Goal: Task Accomplishment & Management: Manage account settings

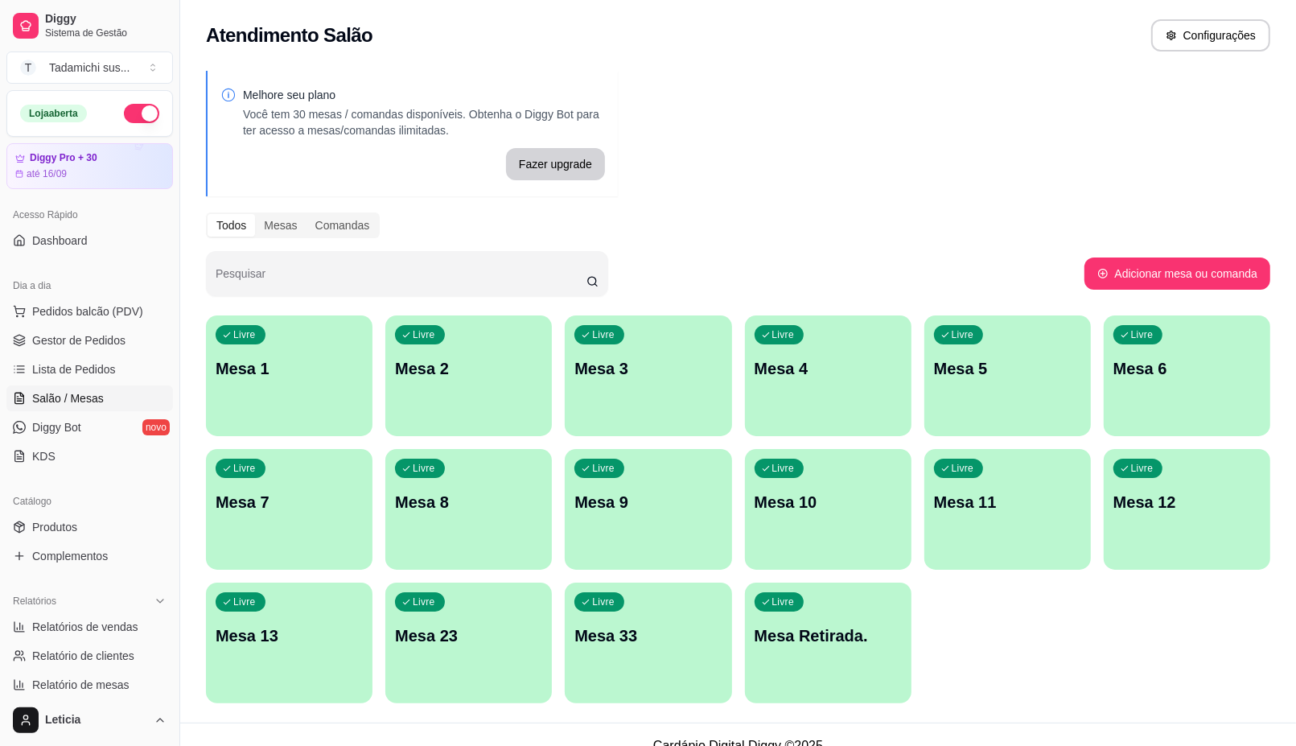
click at [284, 408] on div "Livre Mesa 1" at bounding box center [289, 365] width 167 height 101
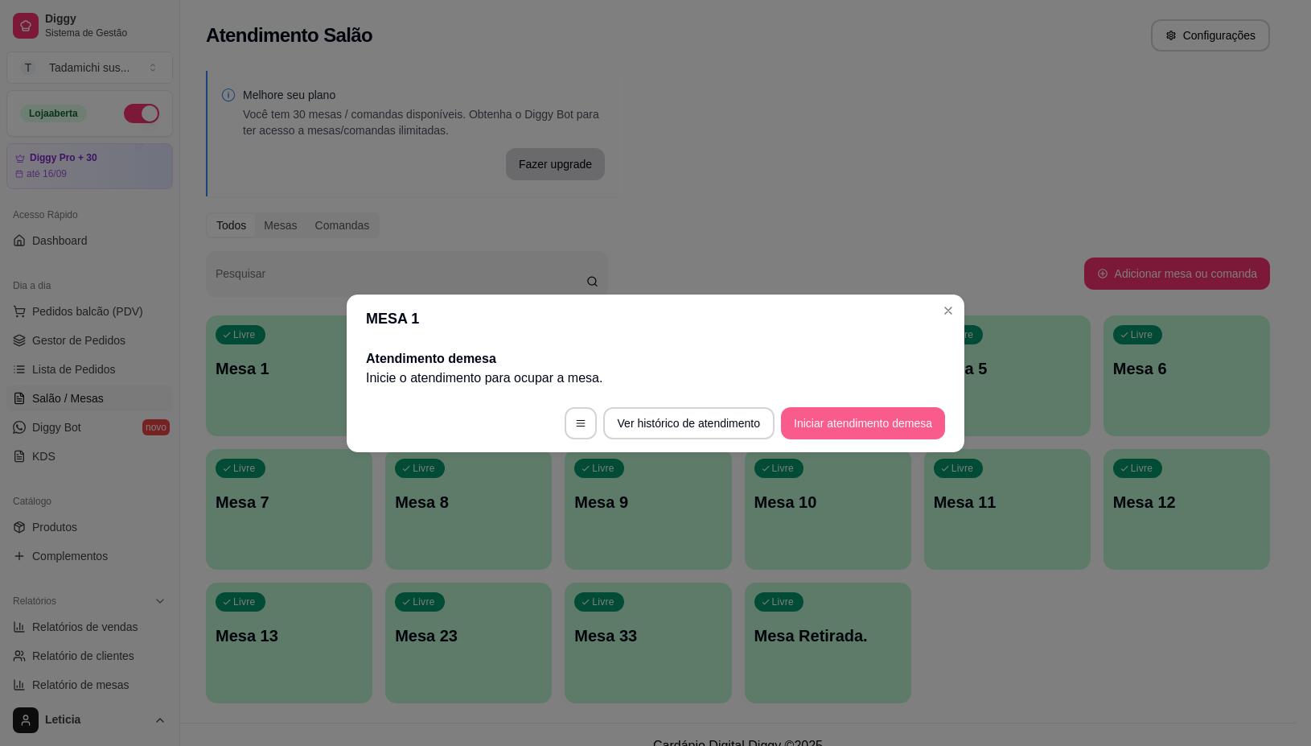
click at [890, 421] on button "Iniciar atendimento de mesa" at bounding box center [863, 423] width 164 height 32
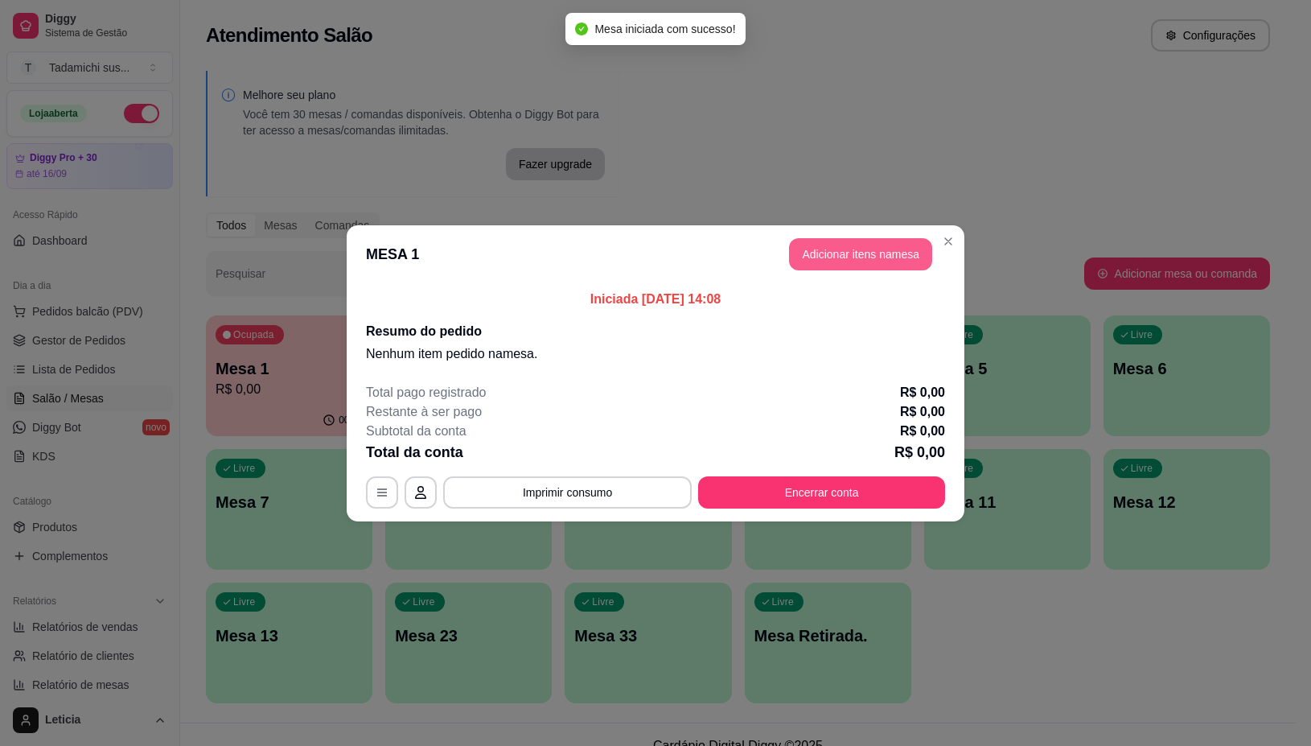
click at [854, 258] on button "Adicionar itens na mesa" at bounding box center [860, 254] width 143 height 32
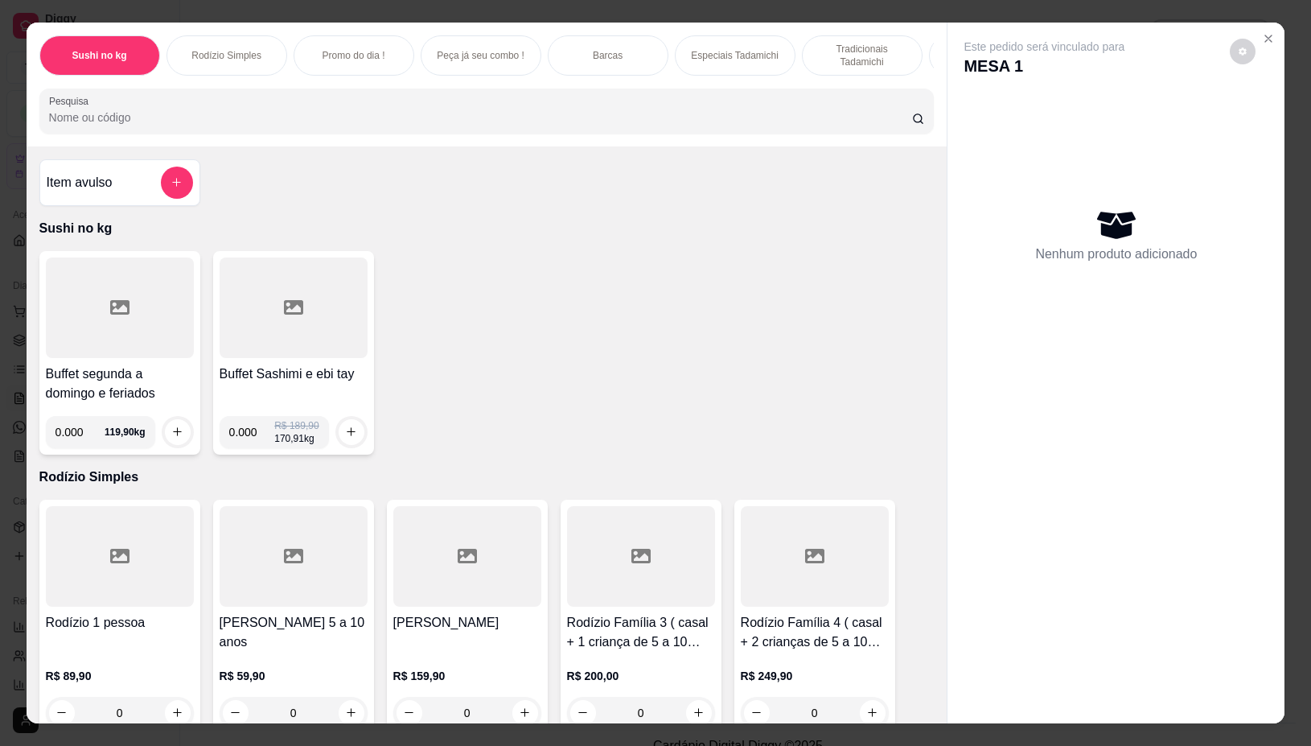
click at [91, 310] on div at bounding box center [120, 307] width 148 height 101
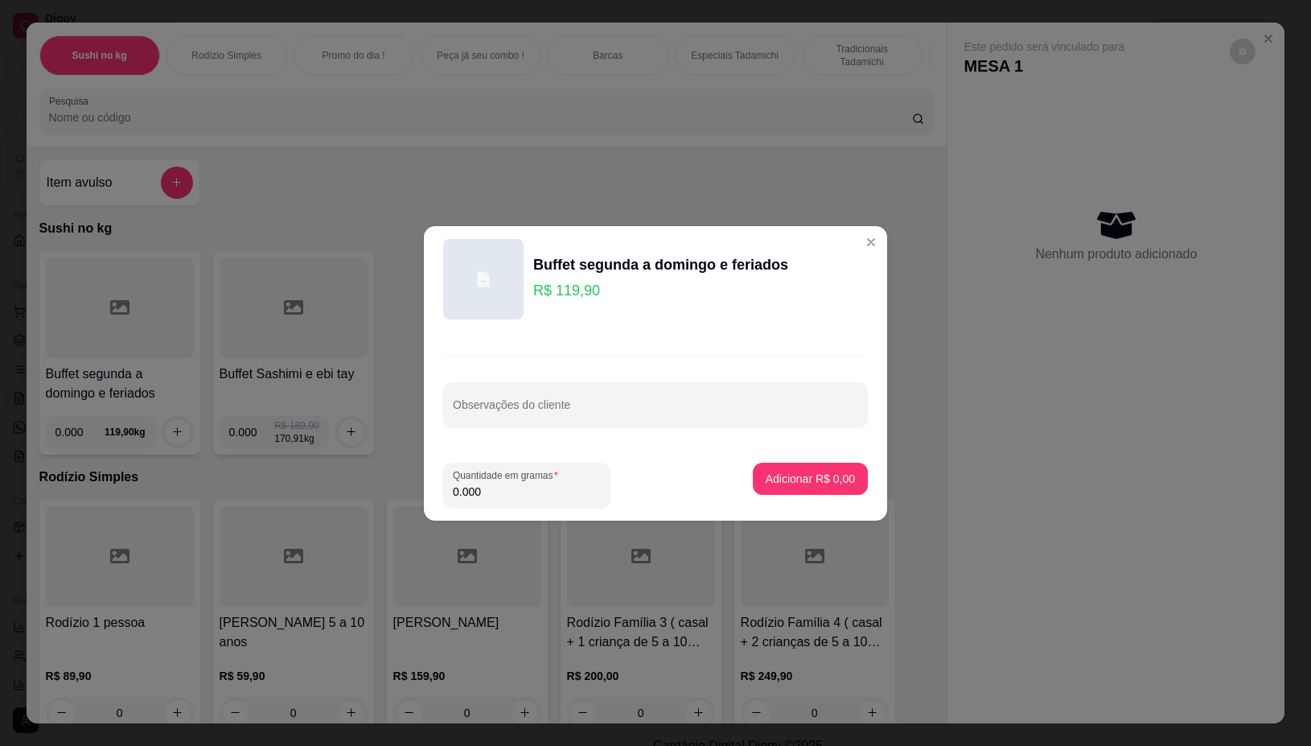
click at [509, 484] on input "0.000" at bounding box center [527, 492] width 148 height 16
type input "0.294"
click at [785, 480] on p "Adicionar R$ 35,25" at bounding box center [808, 479] width 96 height 16
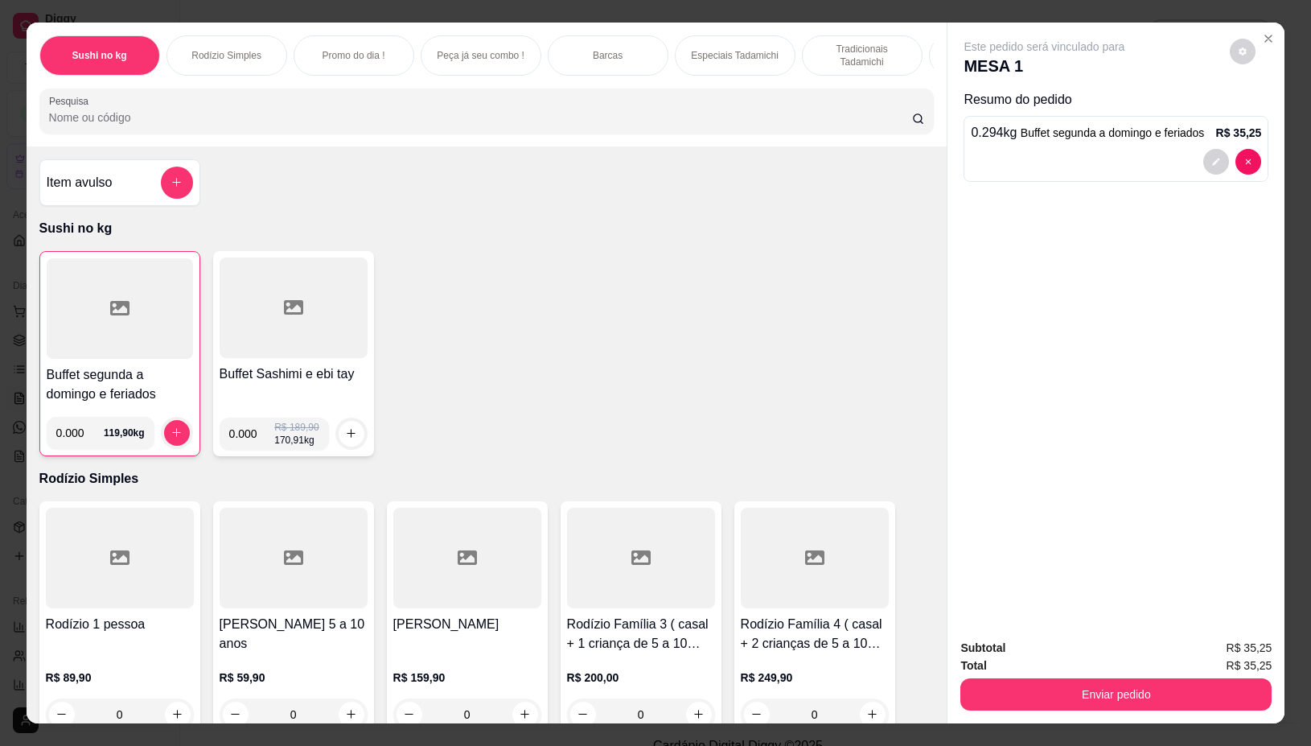
click at [146, 359] on div at bounding box center [120, 308] width 146 height 101
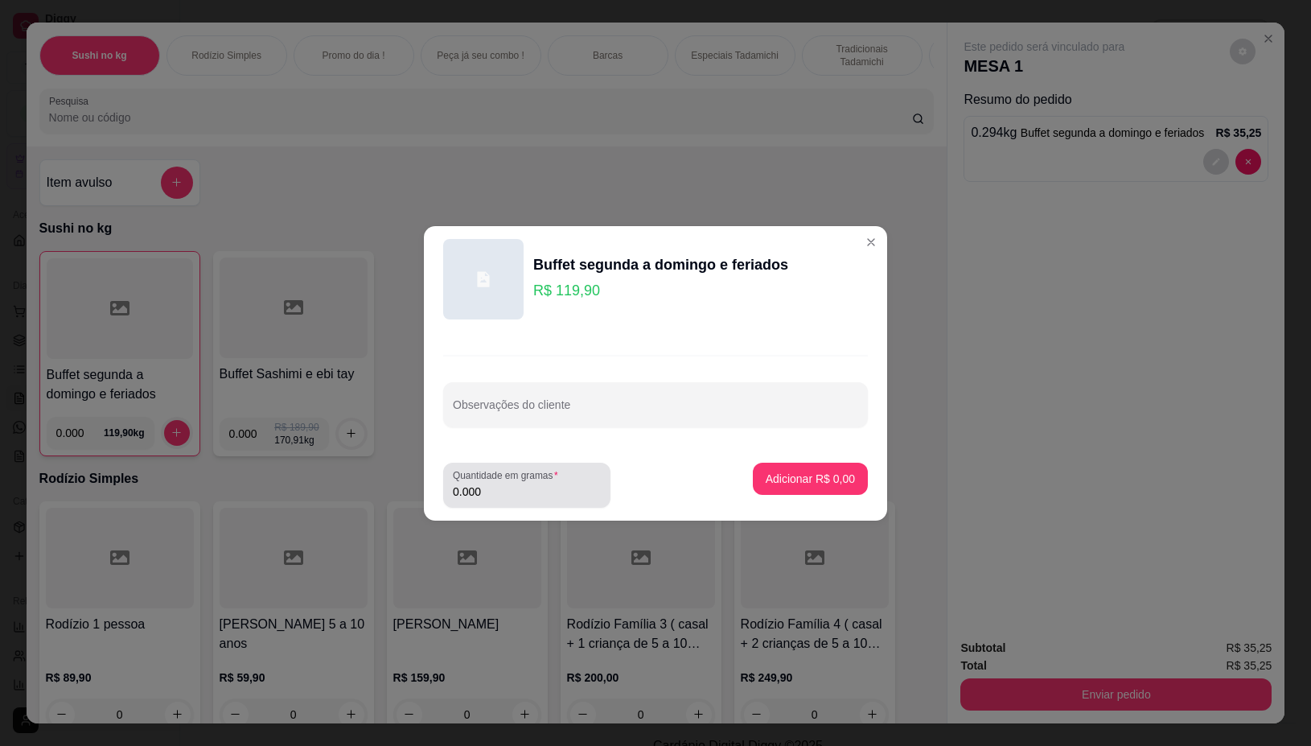
click at [500, 493] on input "0.000" at bounding box center [527, 492] width 148 height 16
type input "0.338"
click at [823, 476] on p "Adicionar R$ 40,53" at bounding box center [807, 478] width 93 height 15
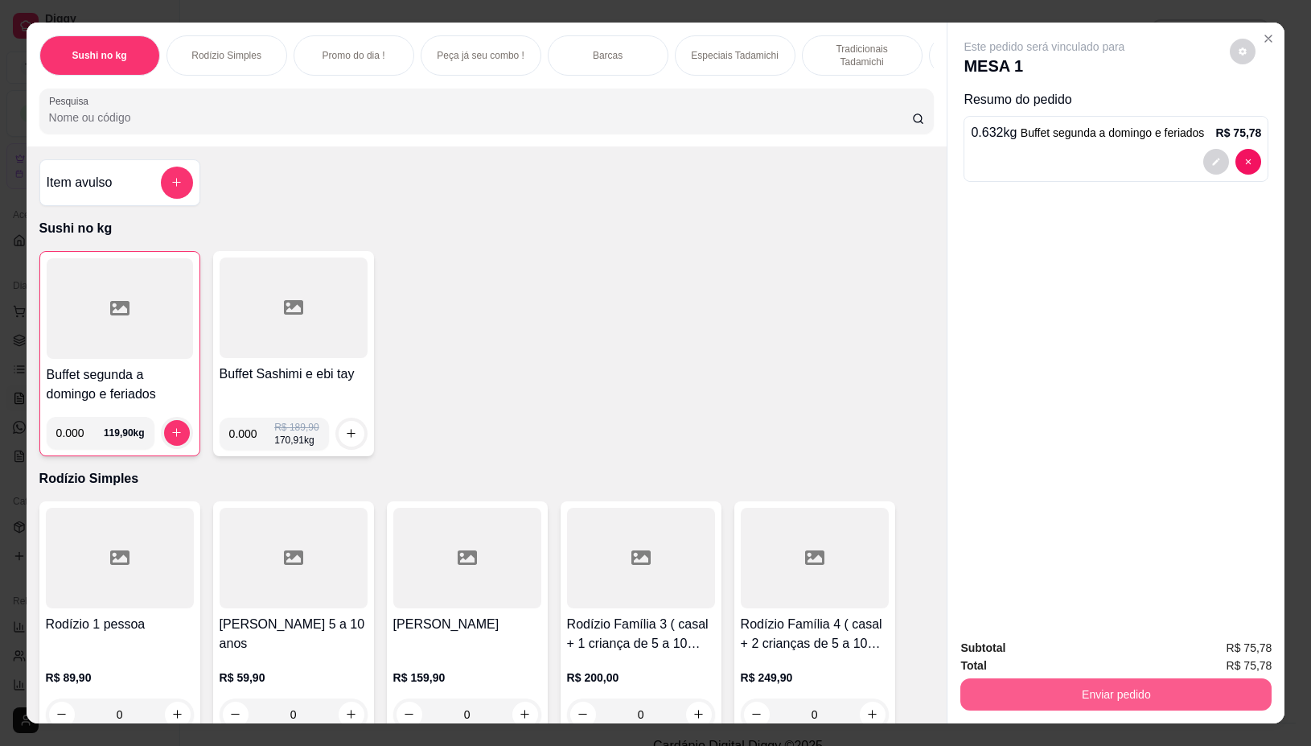
click at [1008, 694] on button "Enviar pedido" at bounding box center [1116, 694] width 311 height 32
click at [1036, 641] on button "Não registrar e enviar pedido" at bounding box center [1061, 647] width 167 height 31
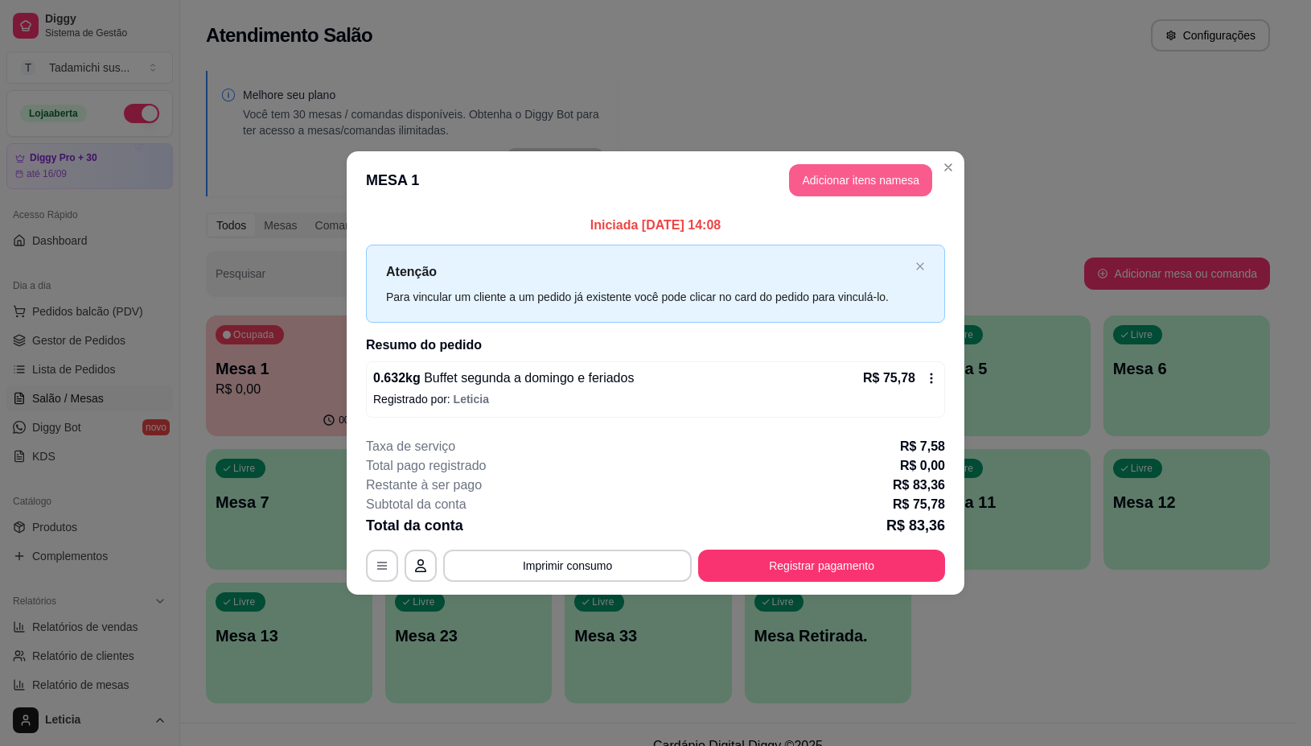
click at [862, 167] on button "Adicionar itens na mesa" at bounding box center [860, 180] width 143 height 32
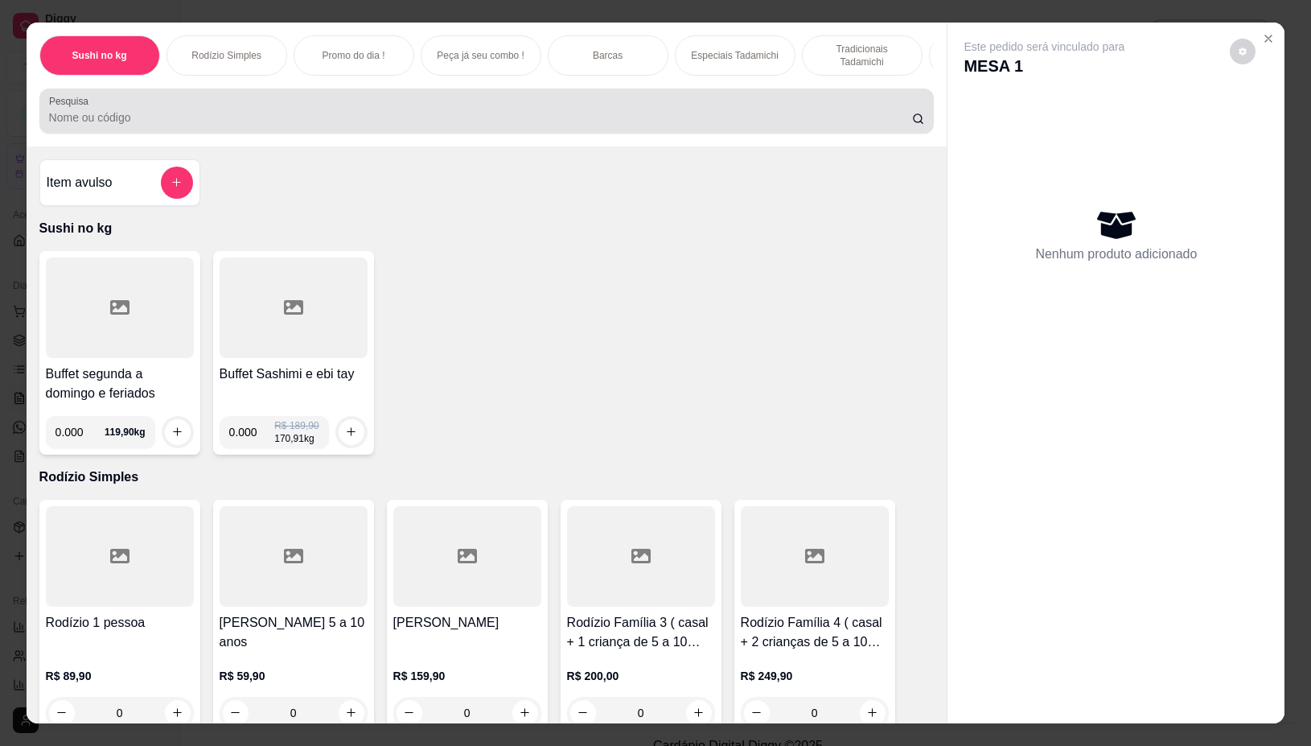
click at [310, 113] on div at bounding box center [487, 111] width 876 height 32
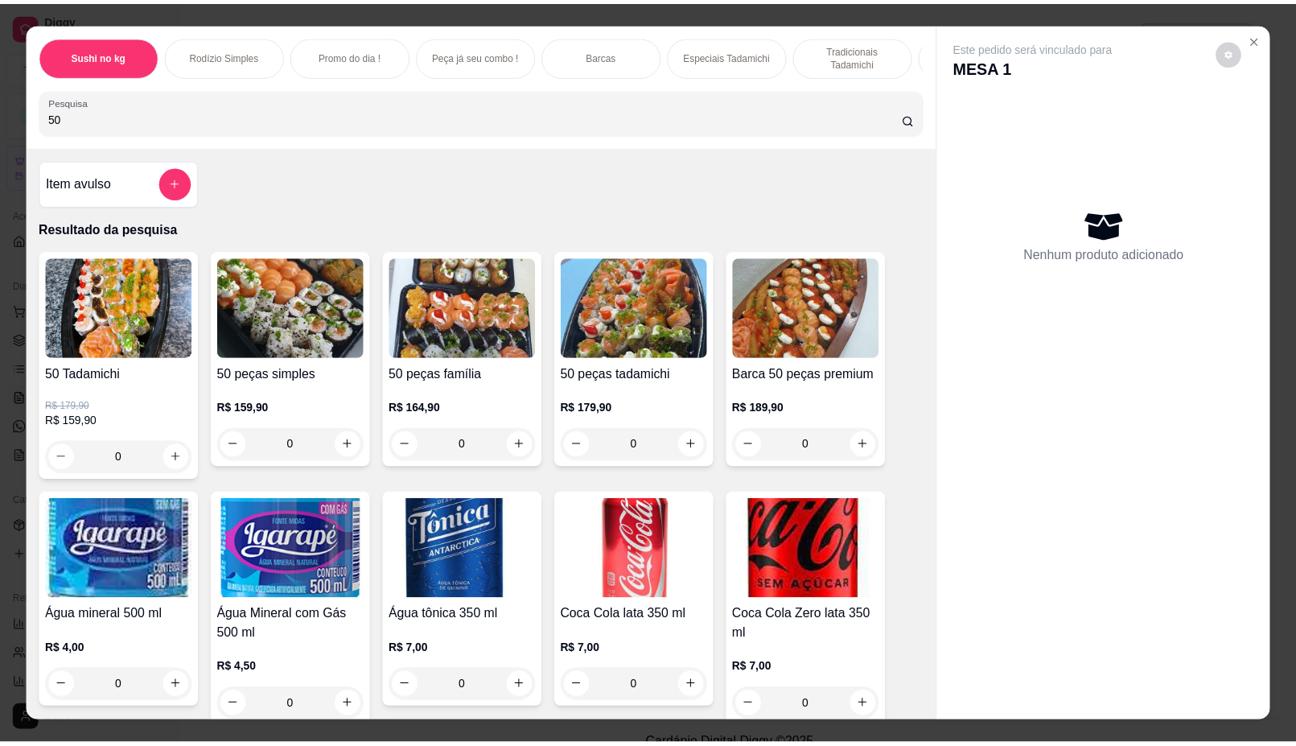
scroll to position [101, 0]
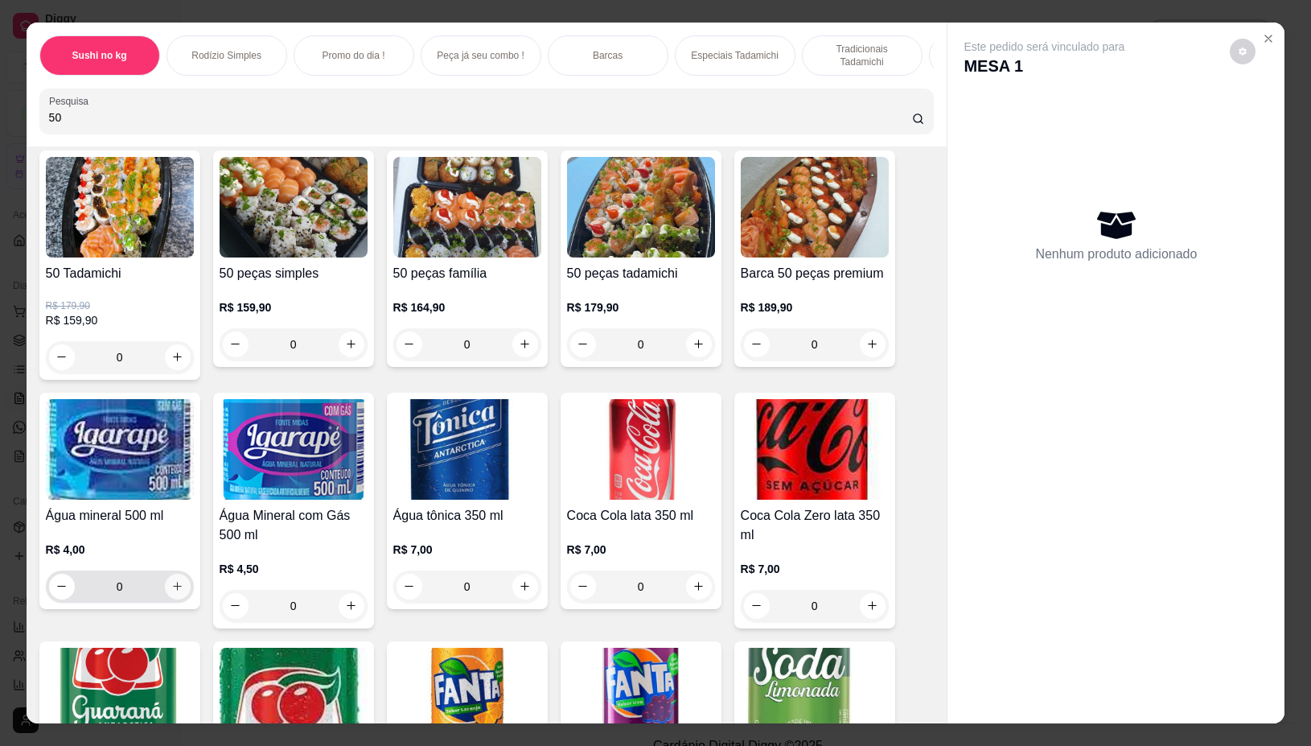
type input "50"
click at [171, 592] on icon "increase-product-quantity" at bounding box center [177, 586] width 12 height 12
type input "2"
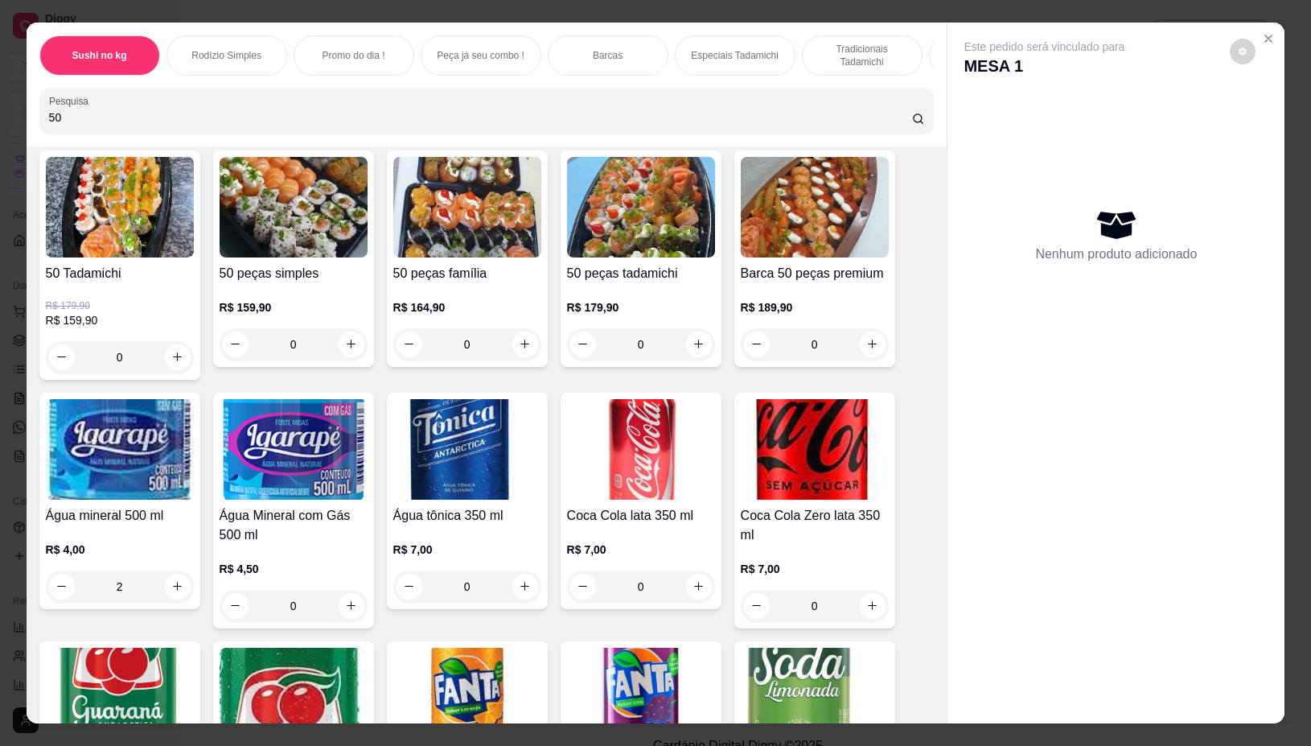
type input "0"
click at [175, 588] on icon "increase-product-quantity" at bounding box center [177, 586] width 12 height 12
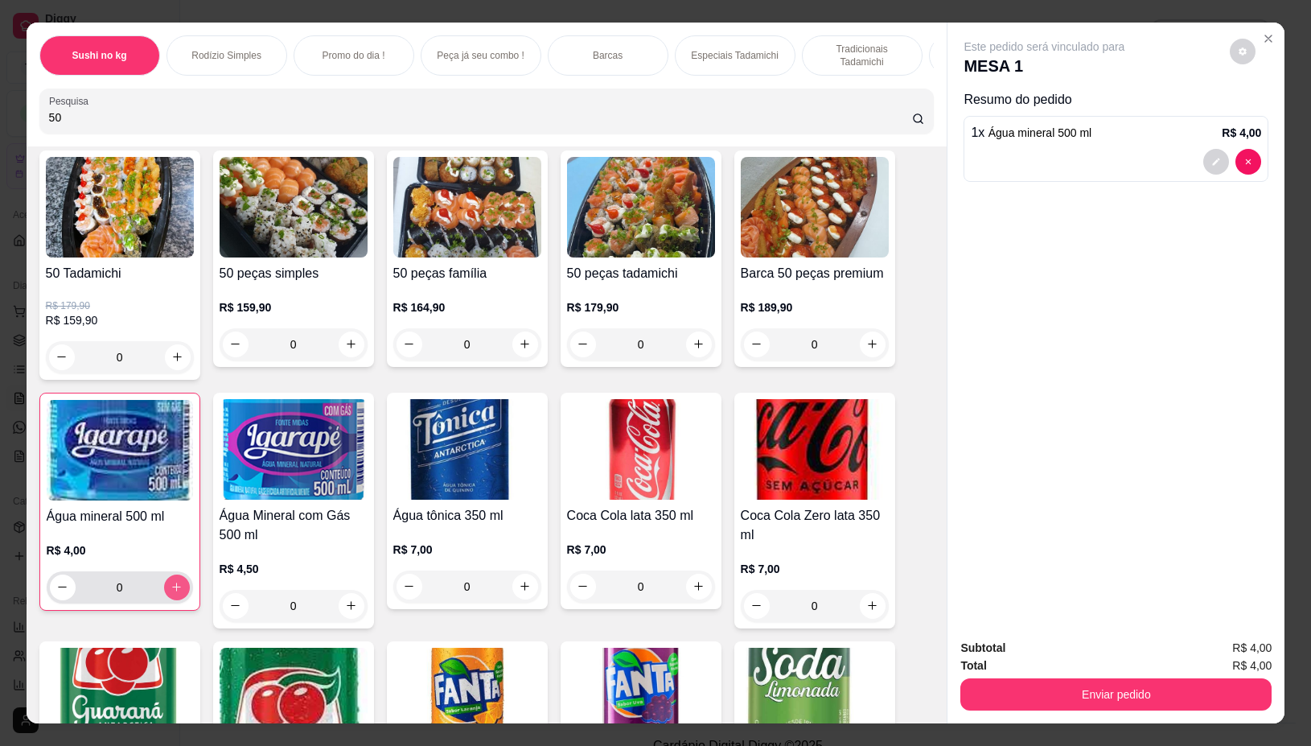
type input "1"
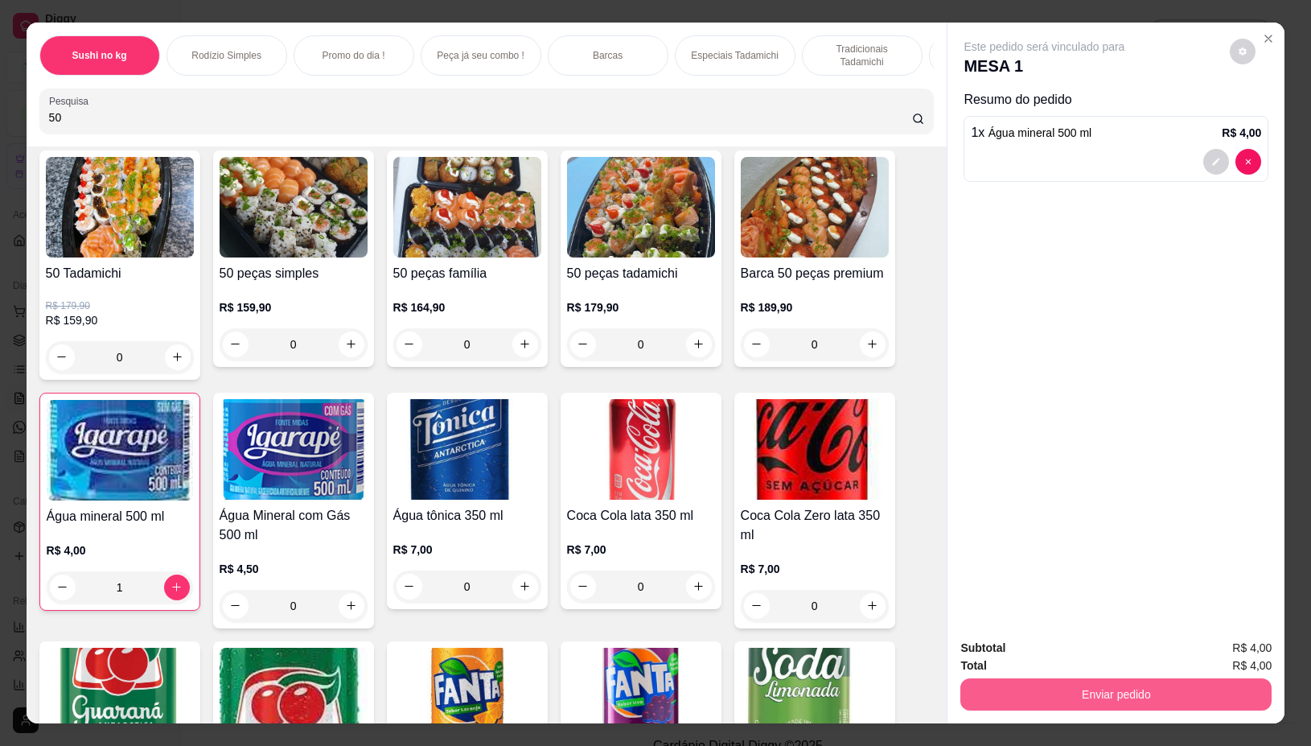
click at [1068, 682] on button "Enviar pedido" at bounding box center [1116, 694] width 311 height 32
click at [1052, 645] on button "Não registrar e enviar pedido" at bounding box center [1061, 647] width 167 height 31
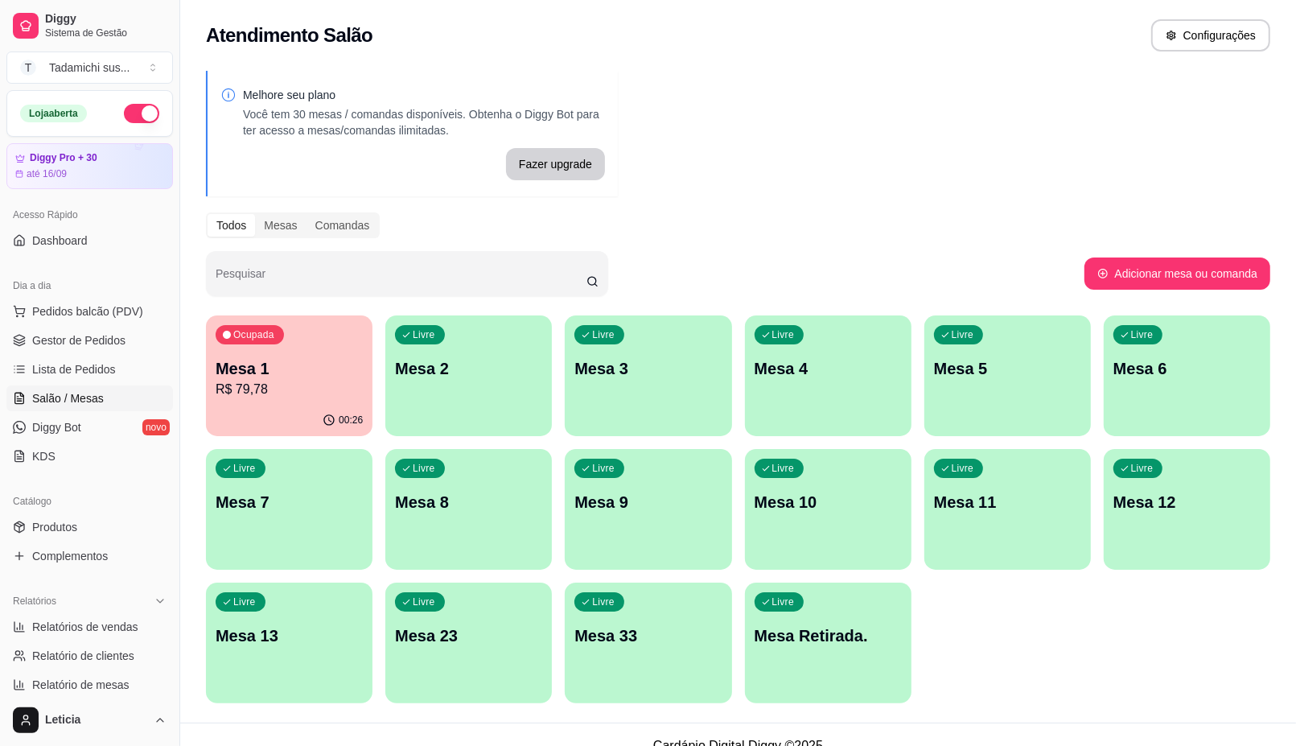
click at [327, 392] on p "R$ 79,78" at bounding box center [289, 389] width 147 height 19
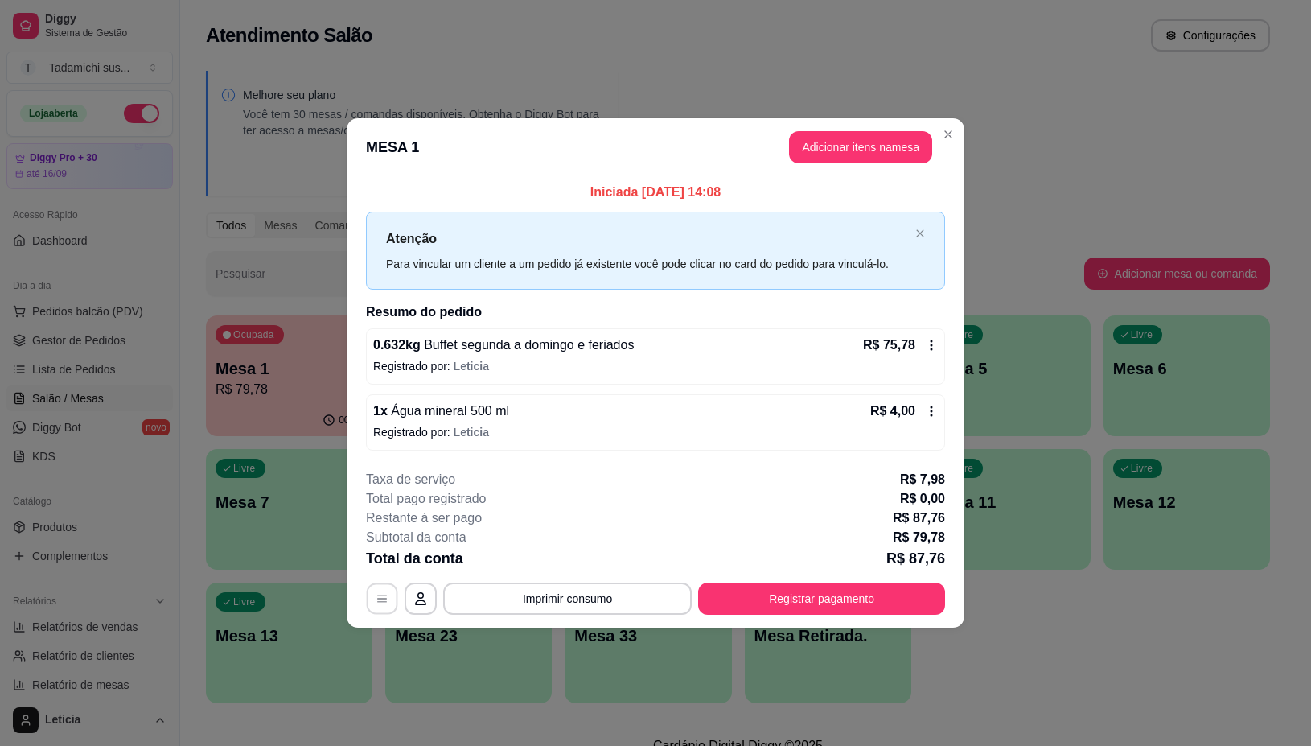
click at [373, 595] on button "button" at bounding box center [382, 598] width 31 height 31
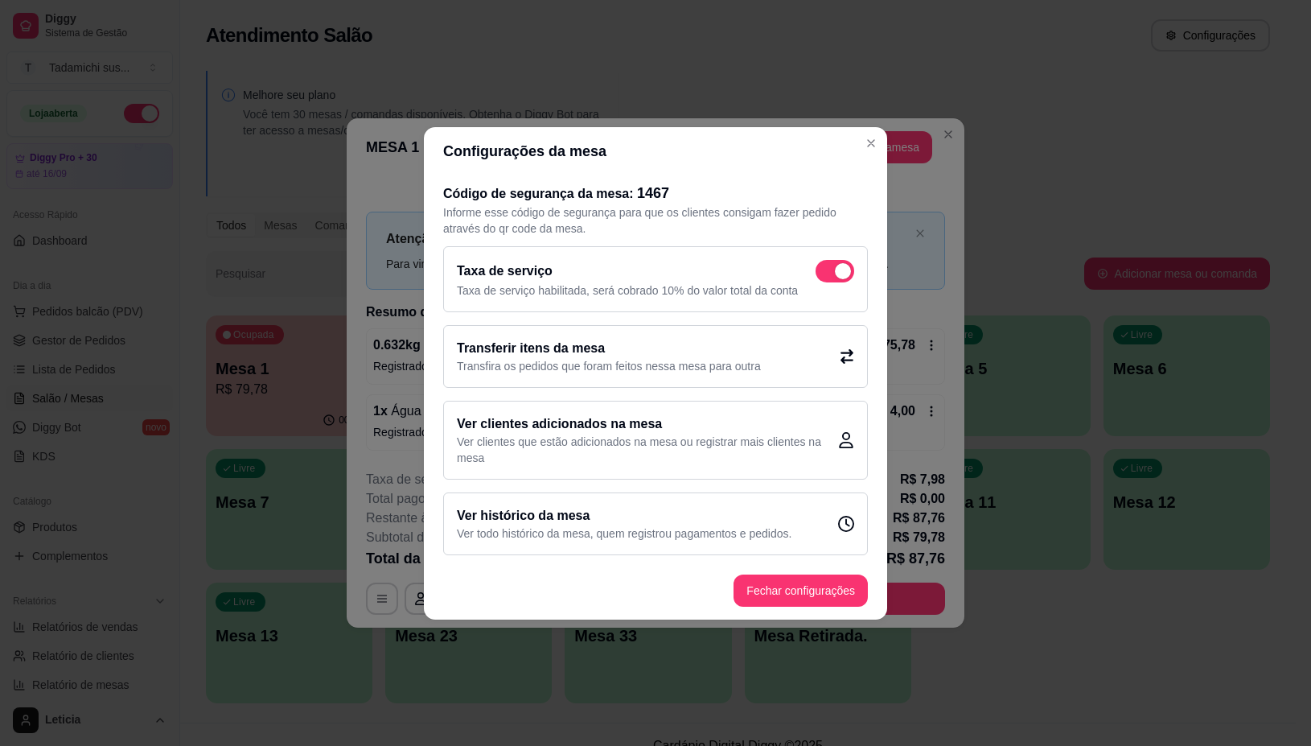
click at [834, 268] on span at bounding box center [835, 271] width 39 height 23
click at [826, 274] on input "checkbox" at bounding box center [820, 279] width 10 height 10
checkbox input "false"
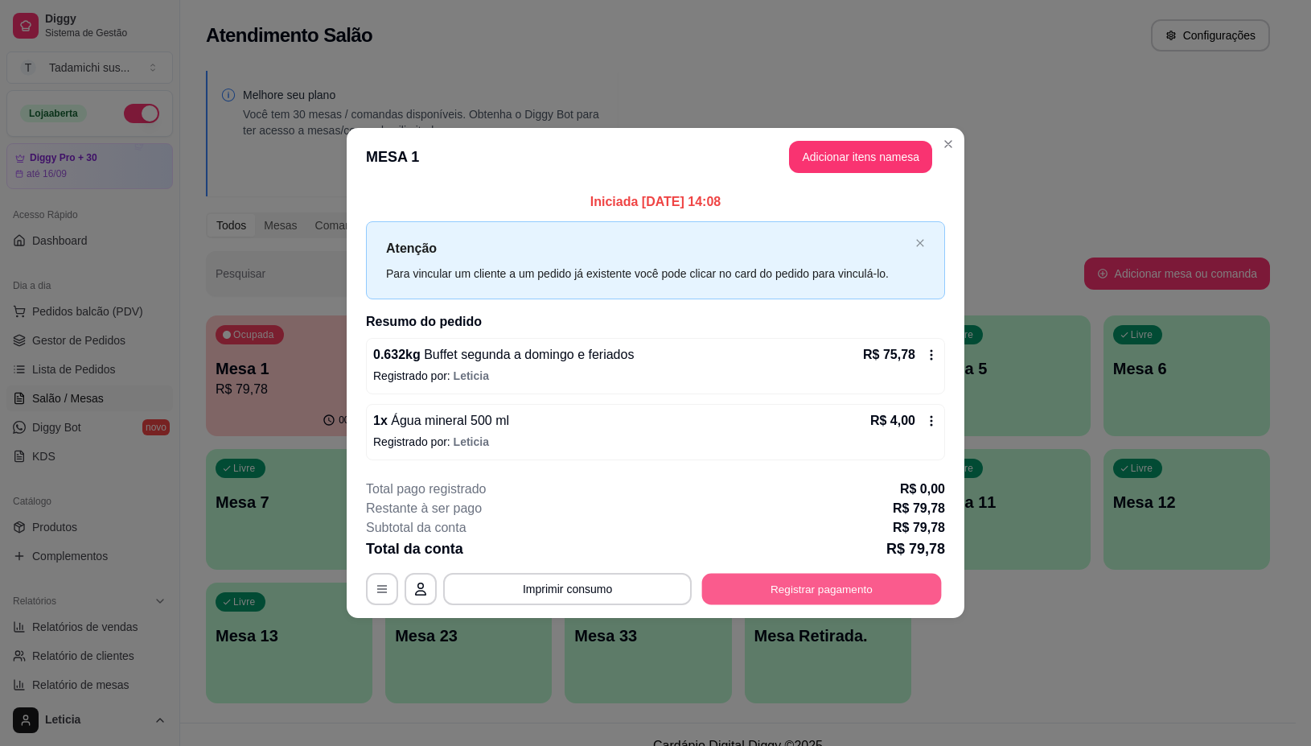
click at [754, 596] on button "Registrar pagamento" at bounding box center [822, 589] width 240 height 31
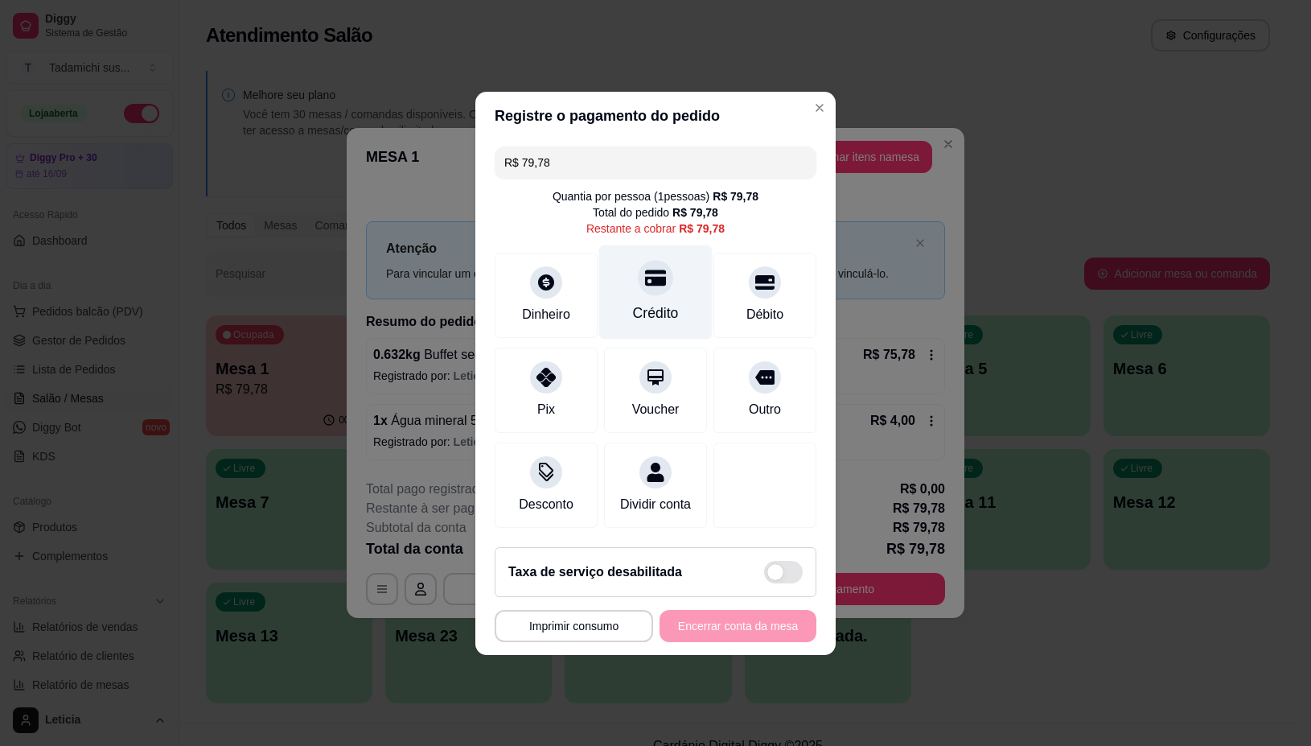
click at [654, 303] on div "Crédito" at bounding box center [656, 313] width 46 height 21
type input "R$ 0,00"
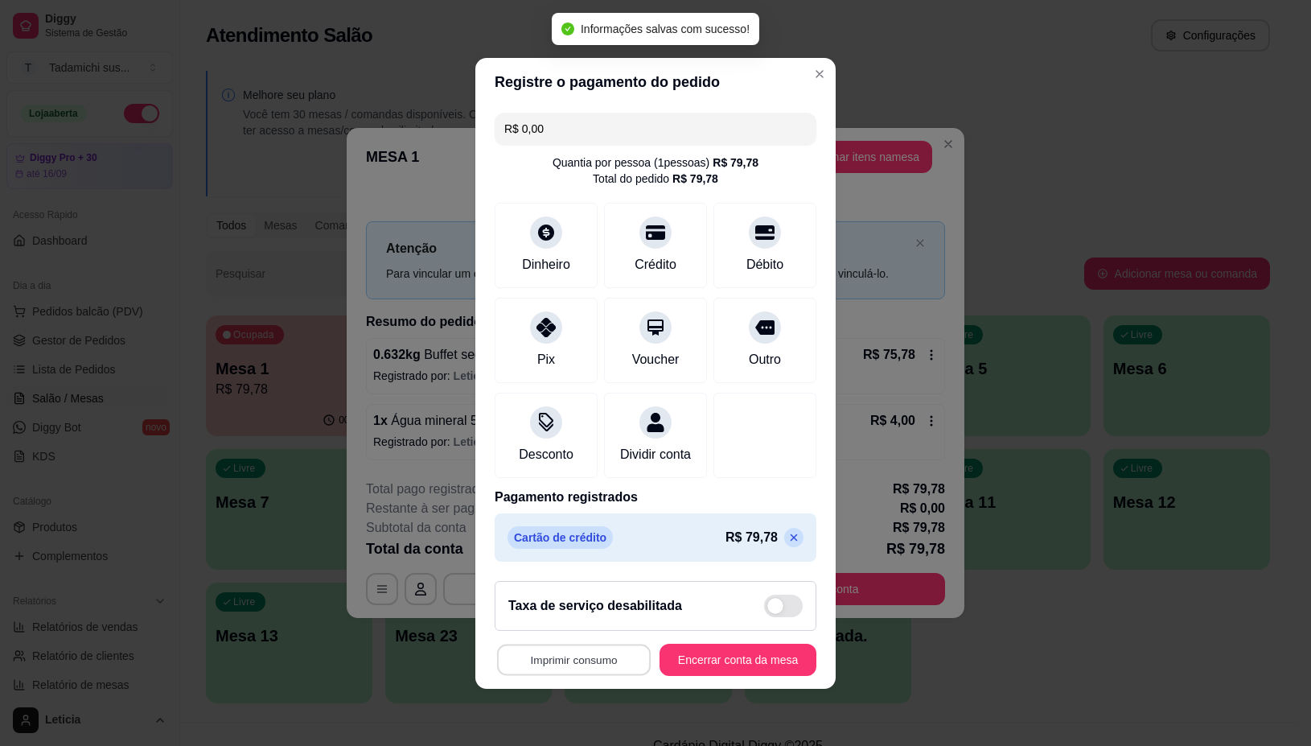
click at [577, 669] on button "Imprimir consumo" at bounding box center [574, 659] width 154 height 31
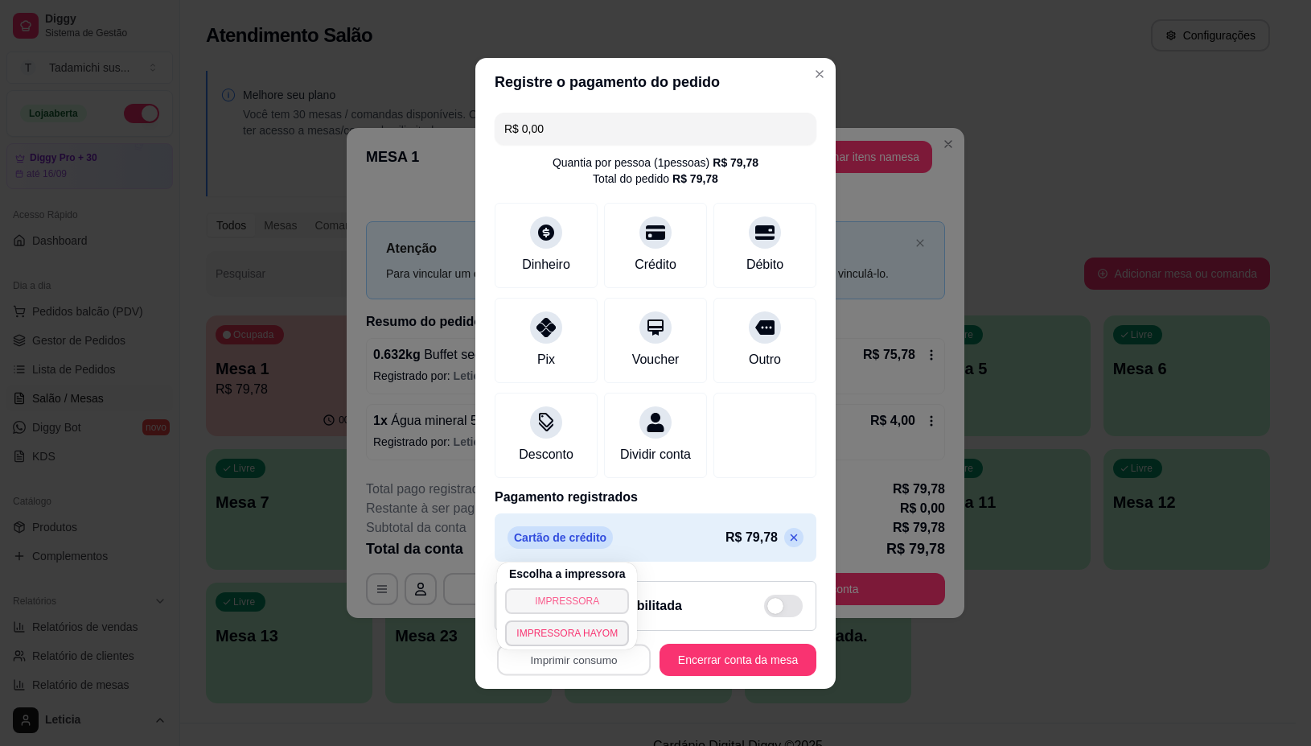
click at [575, 597] on button "IMPRESSORA" at bounding box center [567, 601] width 124 height 26
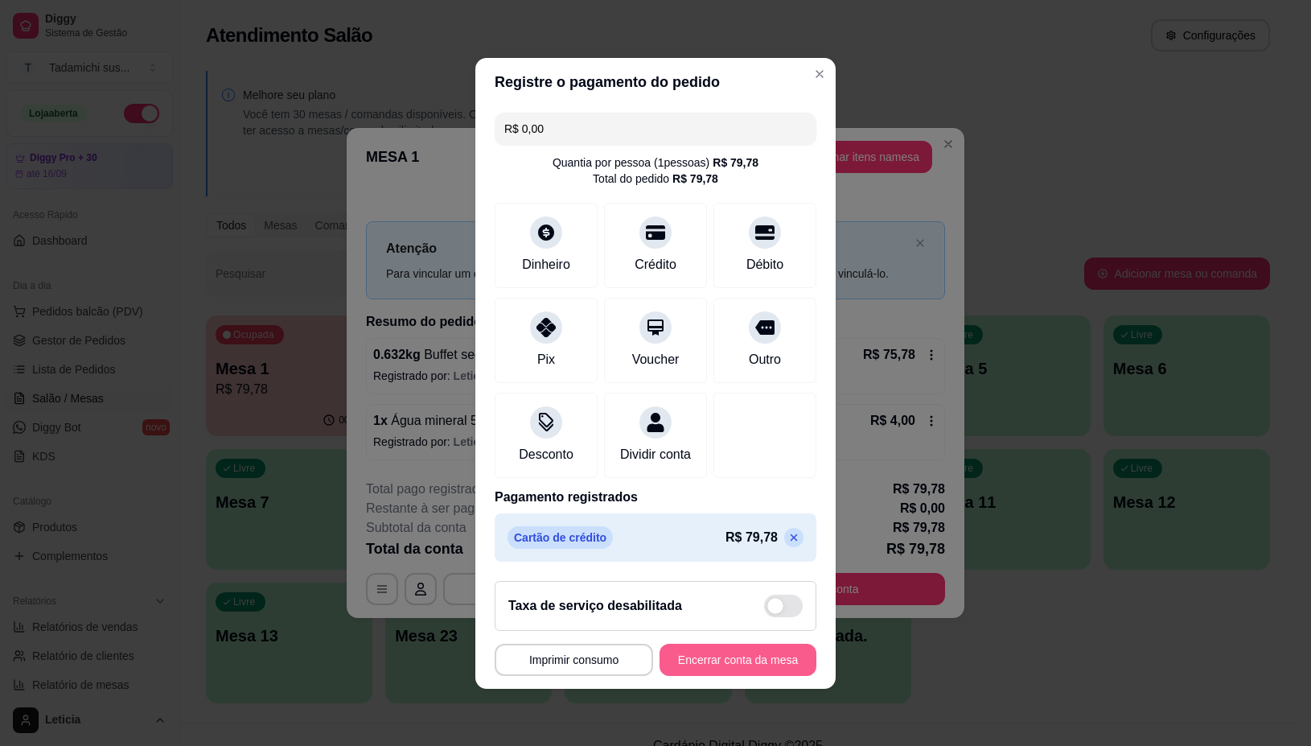
click at [702, 670] on button "Encerrar conta da mesa" at bounding box center [738, 660] width 157 height 32
